Goal: Task Accomplishment & Management: Use online tool/utility

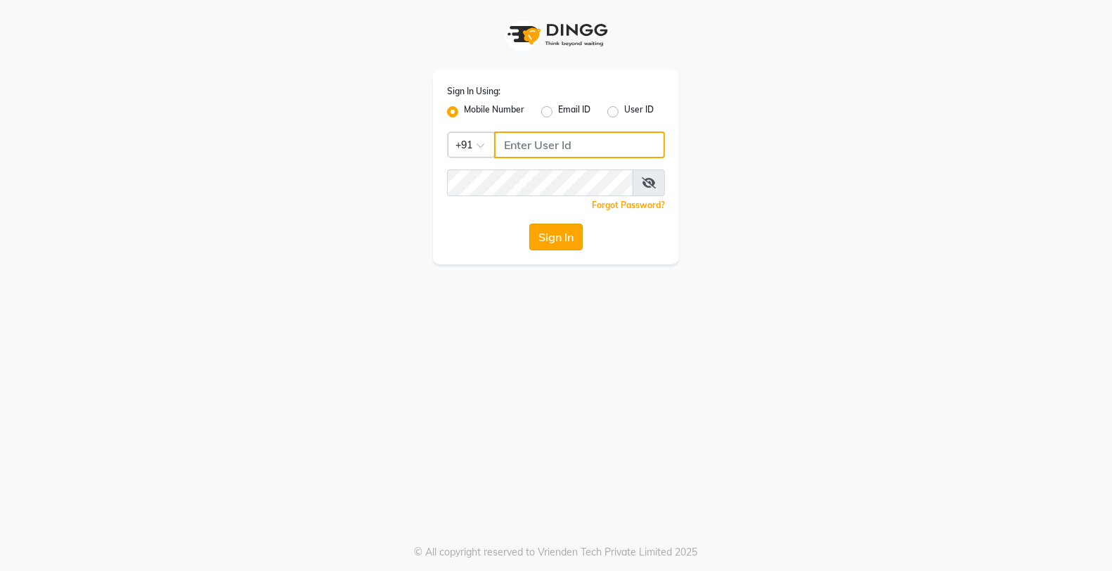
type input "8888001355"
click at [553, 227] on button "Sign In" at bounding box center [556, 237] width 53 height 27
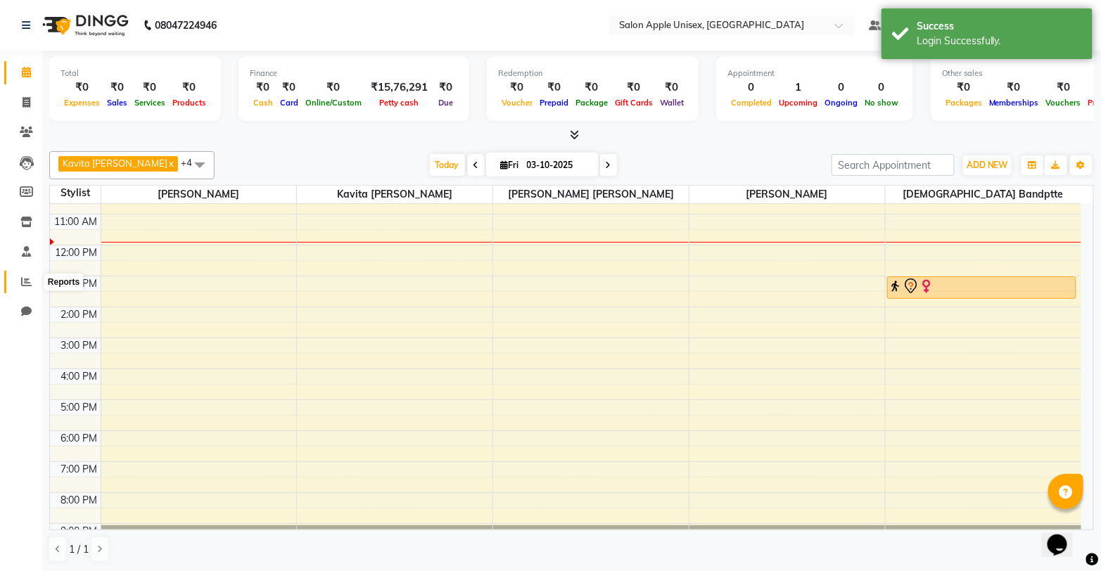
click at [22, 283] on icon at bounding box center [26, 281] width 11 height 11
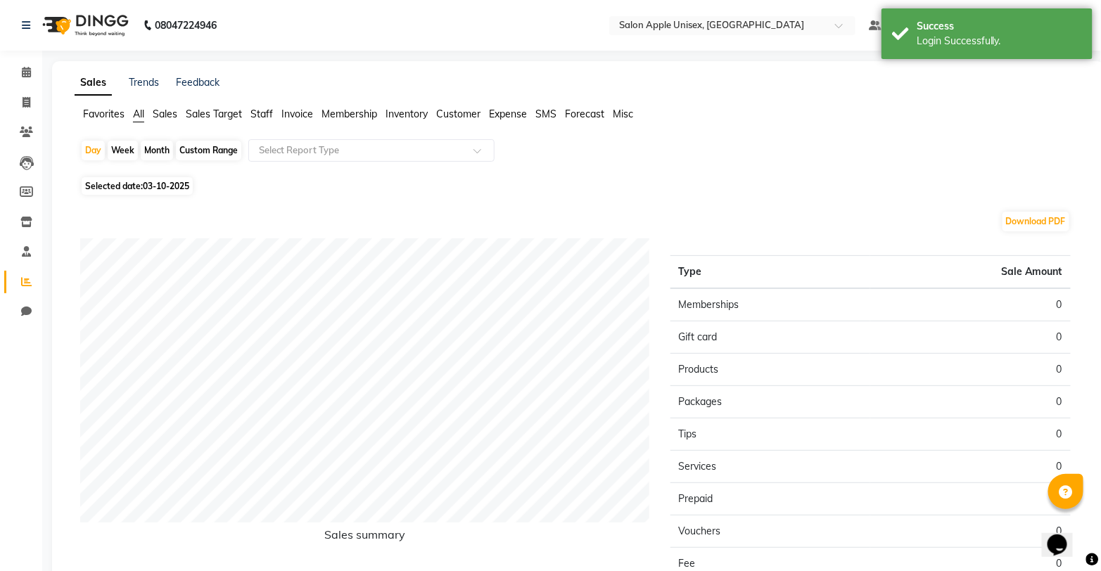
click at [141, 141] on div "Day Week Month Custom Range Select Report Type" at bounding box center [578, 156] width 996 height 34
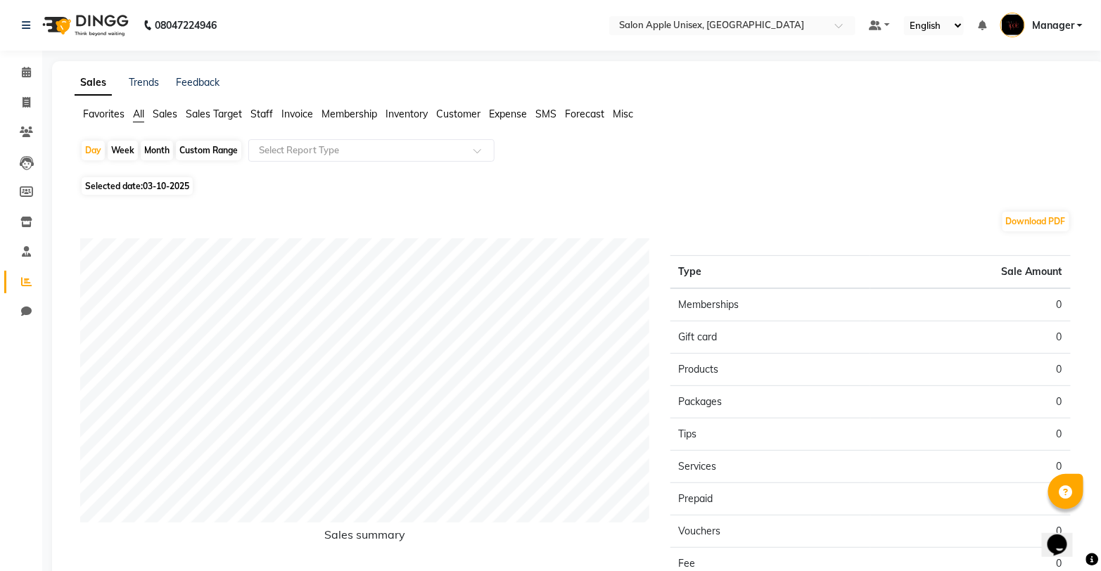
click at [158, 155] on div "Month" at bounding box center [157, 151] width 32 height 20
select select "10"
select select "2025"
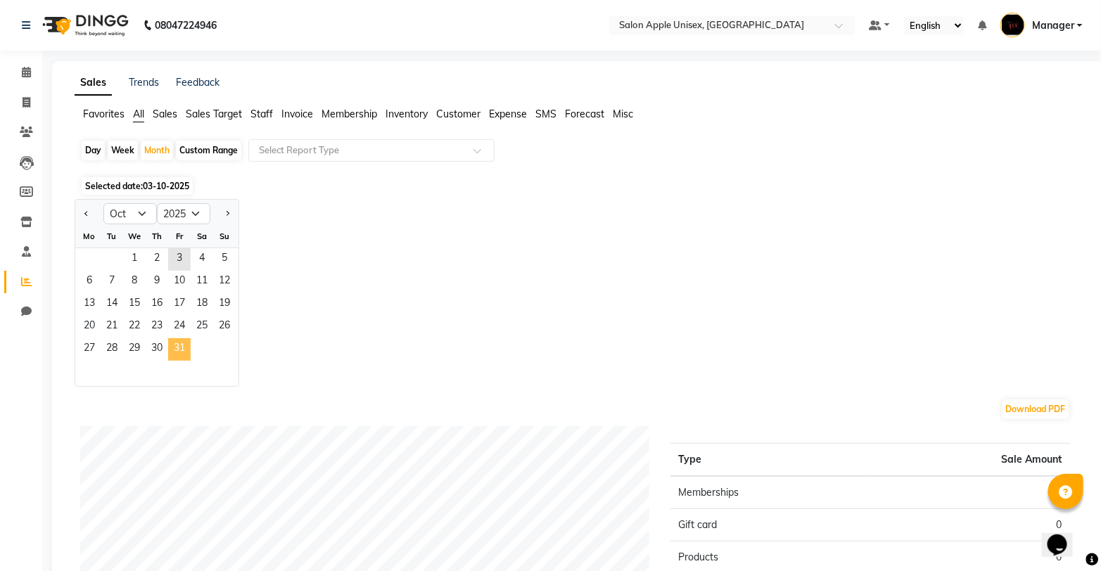
click at [181, 345] on span "31" at bounding box center [179, 349] width 23 height 23
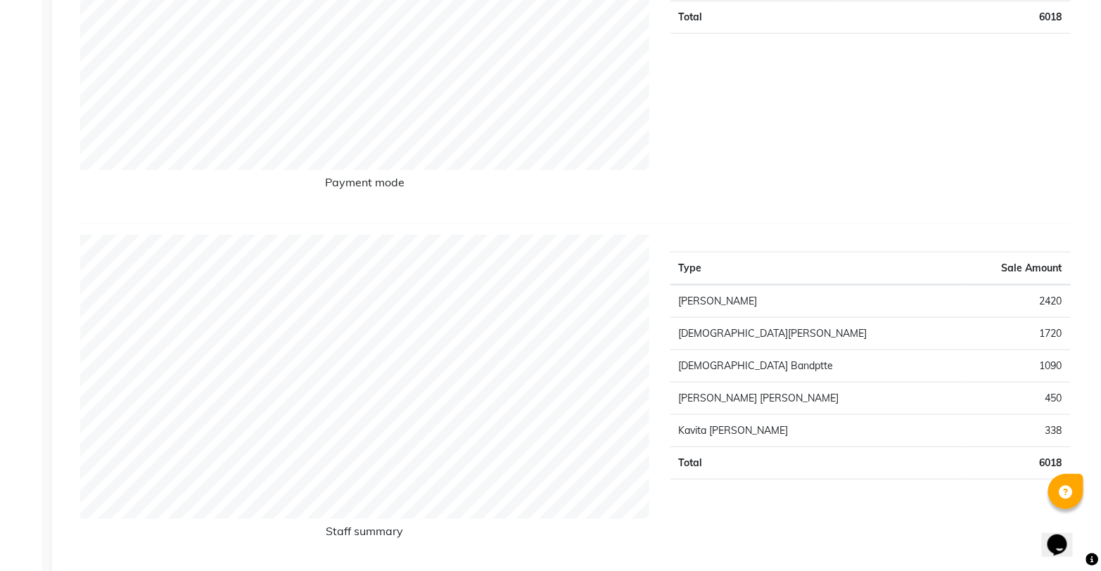
scroll to position [390, 0]
